Goal: Information Seeking & Learning: Learn about a topic

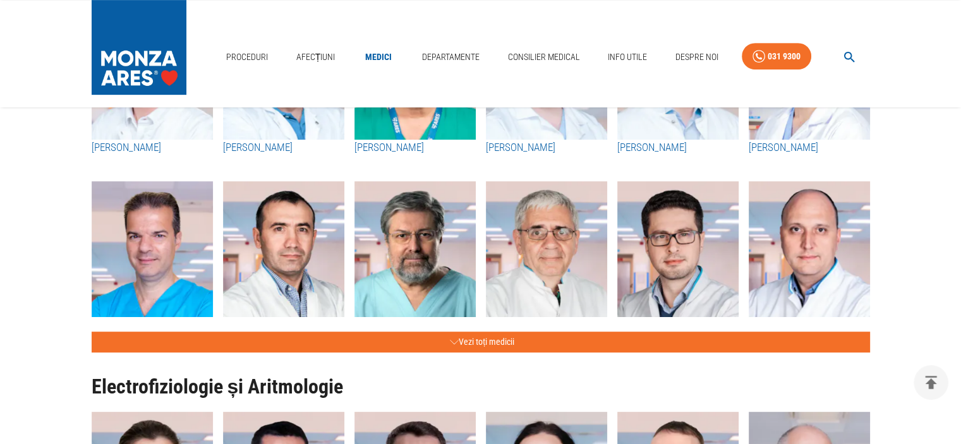
scroll to position [569, 0]
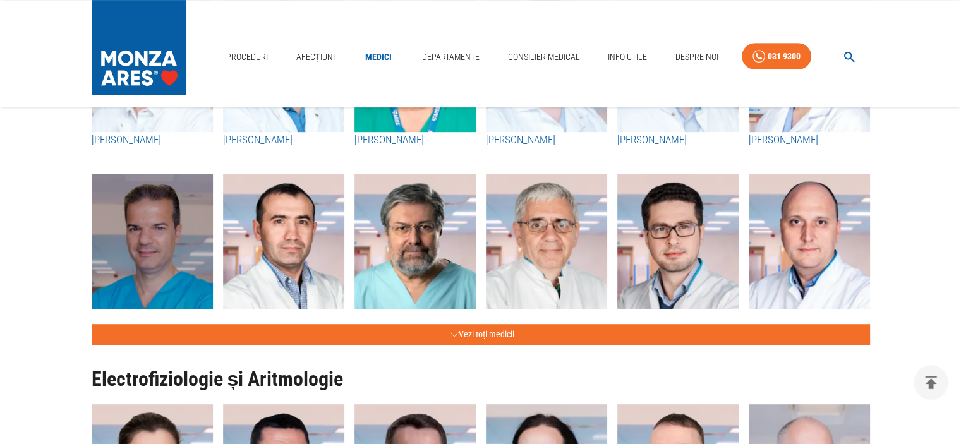
click at [167, 233] on img "button" at bounding box center [152, 243] width 121 height 139
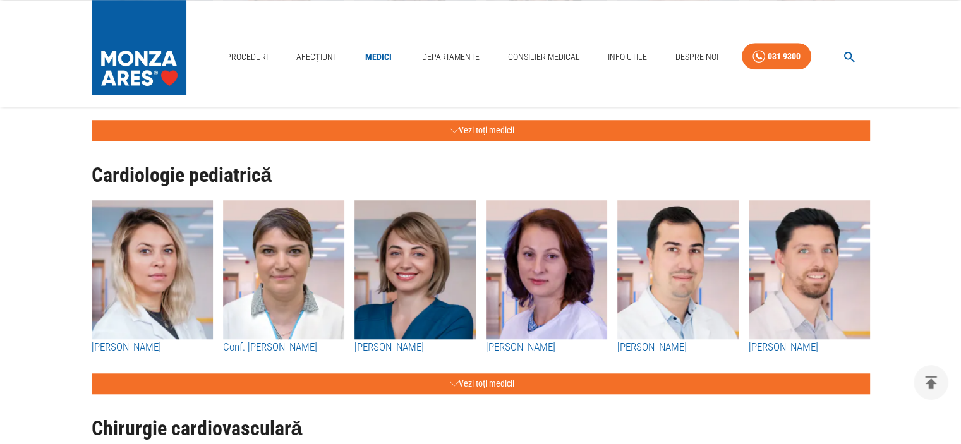
scroll to position [1074, 0]
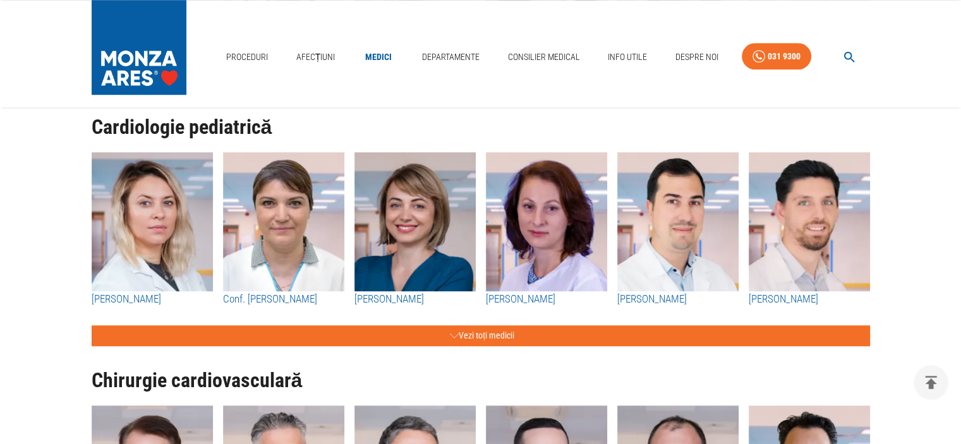
click at [811, 299] on h3 "[PERSON_NAME]" at bounding box center [809, 299] width 121 height 16
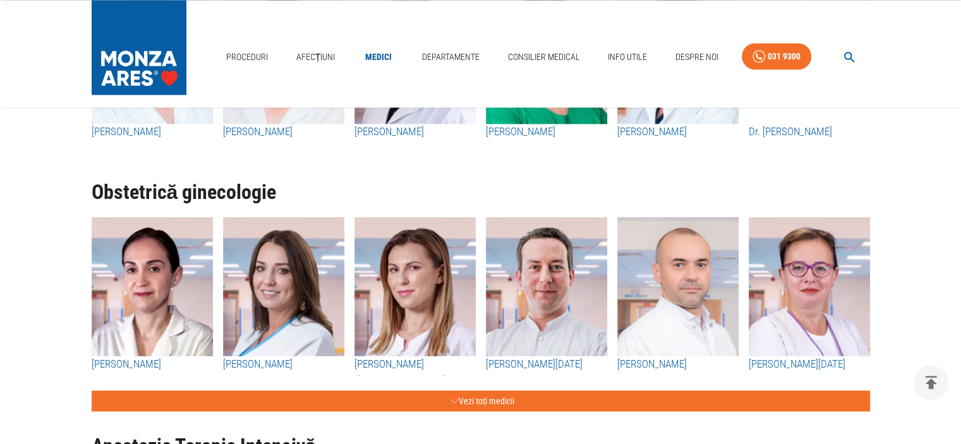
scroll to position [2022, 0]
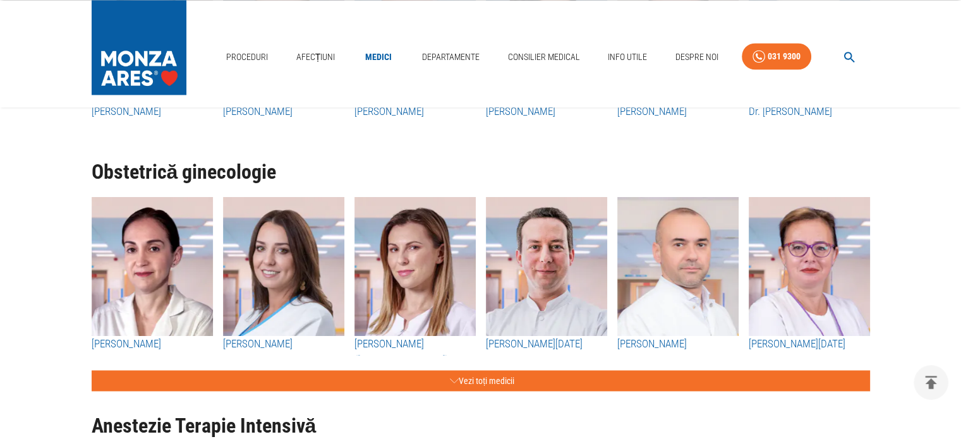
click at [142, 340] on h3 "[PERSON_NAME]" at bounding box center [152, 344] width 121 height 16
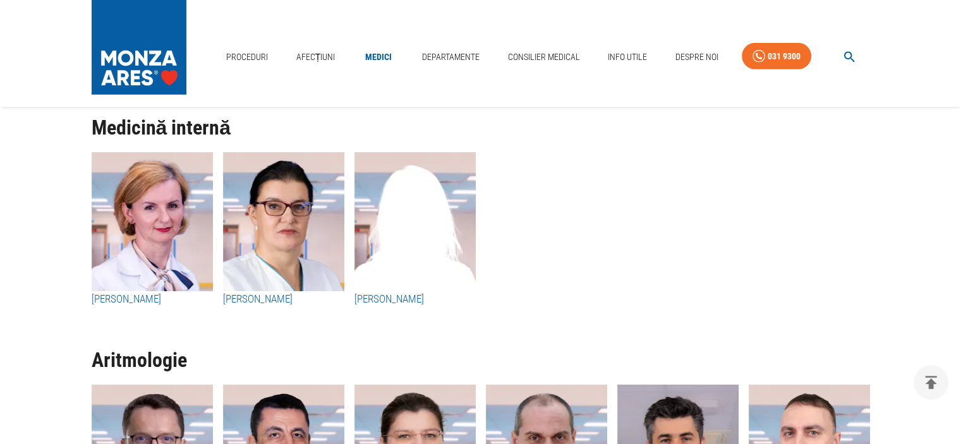
scroll to position [3538, 0]
